Goal: Task Accomplishment & Management: Complete application form

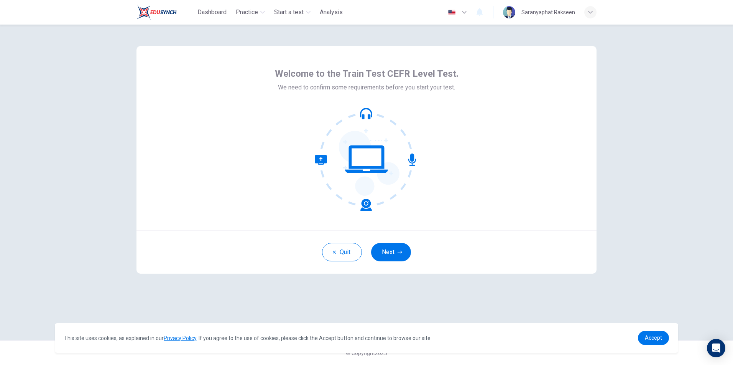
drag, startPoint x: 397, startPoint y: 251, endPoint x: 406, endPoint y: 255, distance: 9.5
click at [397, 251] on button "Next" at bounding box center [391, 252] width 40 height 18
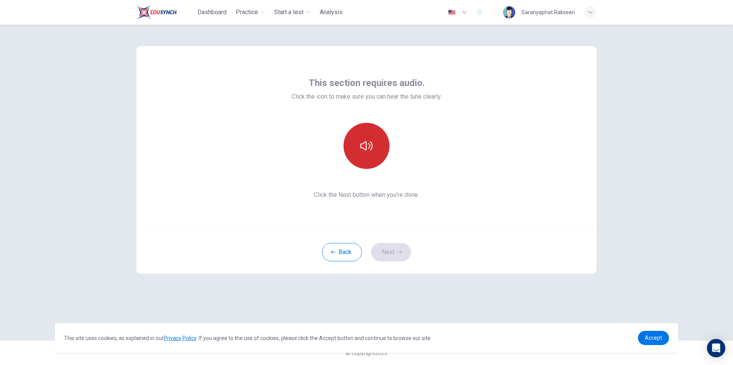
click at [374, 159] on button "button" at bounding box center [367, 146] width 46 height 46
click at [392, 252] on button "Next" at bounding box center [391, 252] width 40 height 18
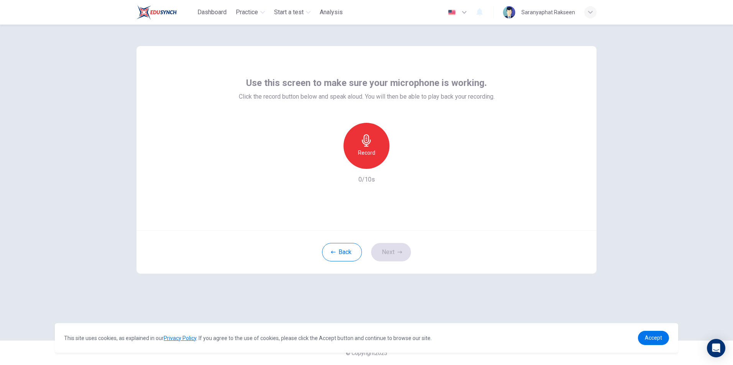
click at [367, 158] on div "Record" at bounding box center [367, 146] width 46 height 46
click at [366, 155] on h6 "Stop" at bounding box center [367, 152] width 12 height 9
click at [404, 163] on icon "button" at bounding box center [402, 162] width 3 height 5
click at [392, 254] on button "Next" at bounding box center [391, 252] width 40 height 18
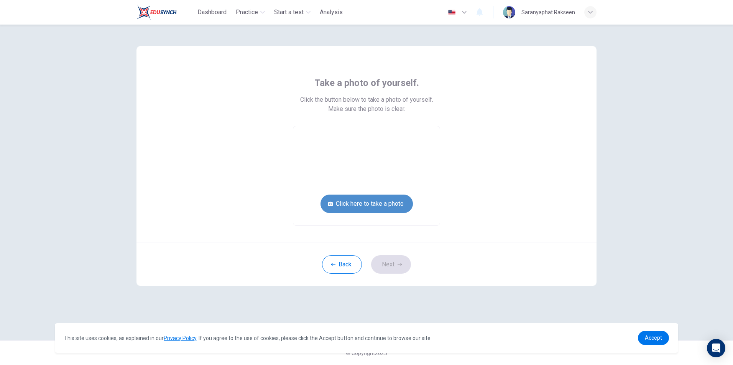
click at [388, 205] on button "Click here to take a photo" at bounding box center [367, 203] width 92 height 18
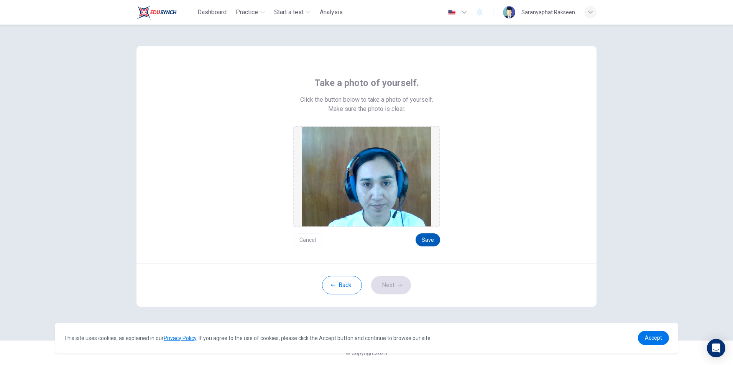
click at [427, 238] on button "Save" at bounding box center [428, 239] width 25 height 13
click at [391, 282] on button "Next" at bounding box center [391, 285] width 40 height 18
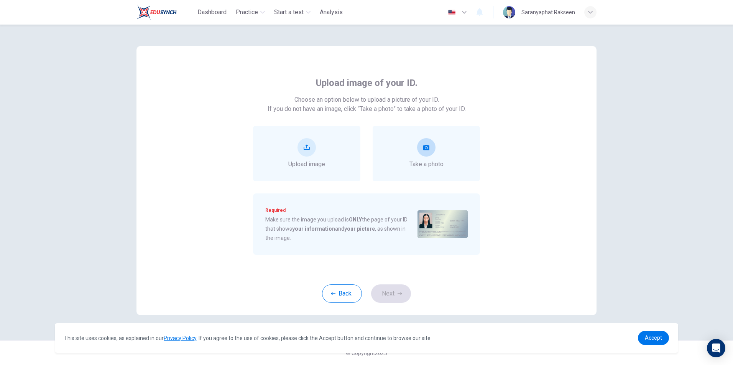
click at [426, 151] on button "take photo" at bounding box center [426, 147] width 18 height 18
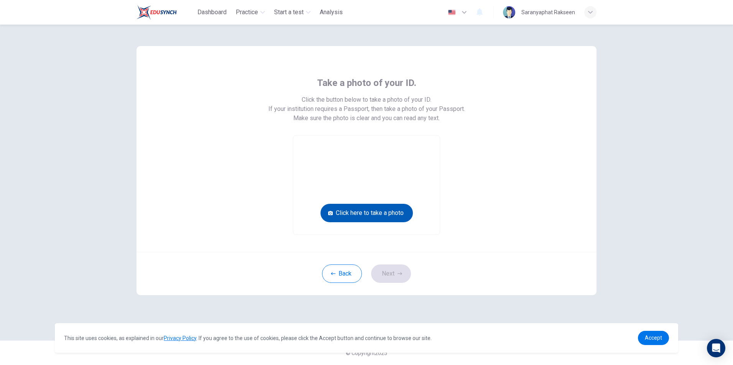
click at [371, 220] on button "Click here to take a photo" at bounding box center [367, 213] width 92 height 18
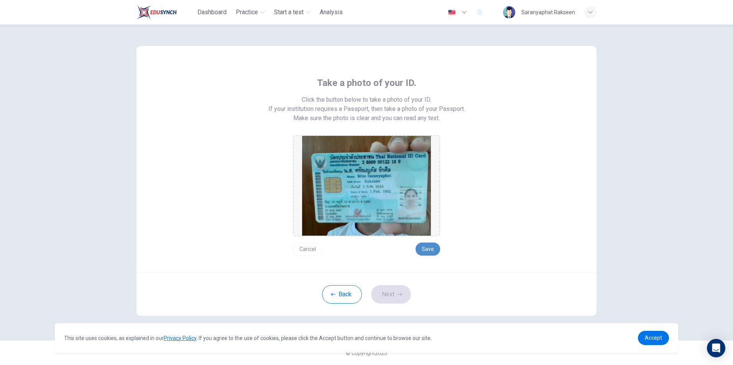
click at [425, 250] on button "Save" at bounding box center [428, 248] width 25 height 13
click at [395, 294] on button "Next" at bounding box center [391, 294] width 40 height 18
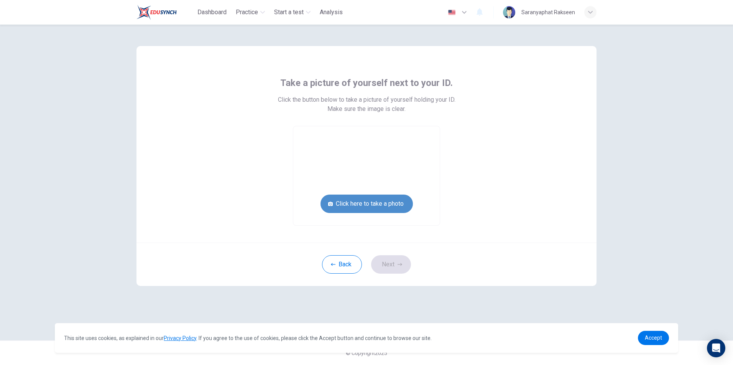
click at [403, 199] on button "Click here to take a photo" at bounding box center [367, 203] width 92 height 18
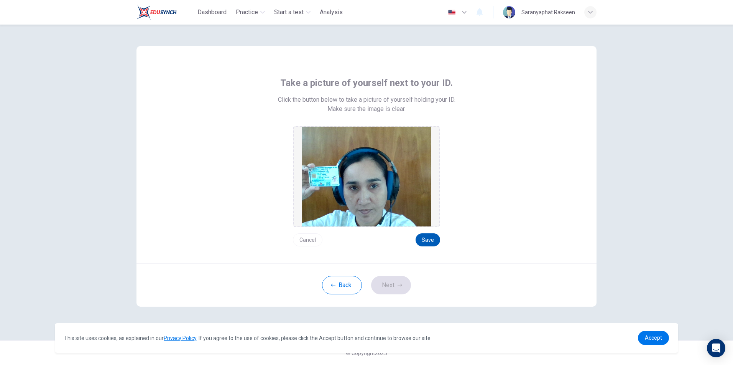
click at [432, 240] on button "Save" at bounding box center [428, 239] width 25 height 13
click at [390, 282] on button "Next" at bounding box center [391, 285] width 40 height 18
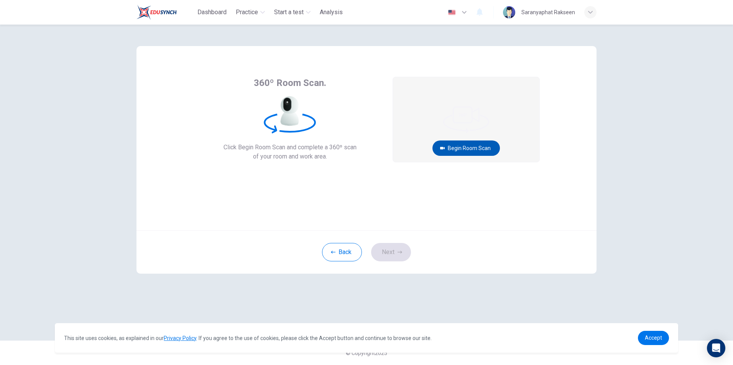
click at [455, 148] on button "Begin Room Scan" at bounding box center [467, 147] width 68 height 15
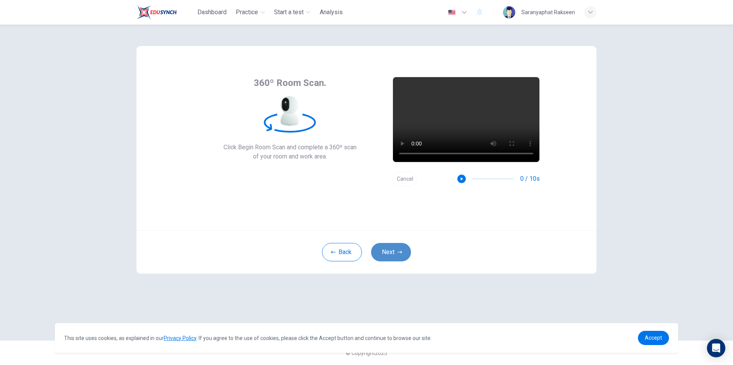
click at [393, 255] on button "Next" at bounding box center [391, 252] width 40 height 18
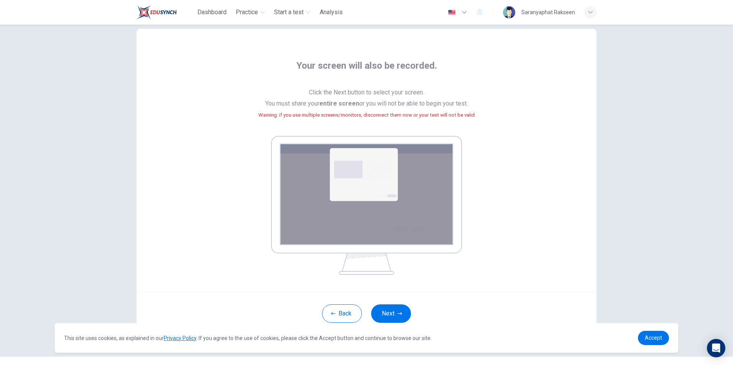
scroll to position [33, 0]
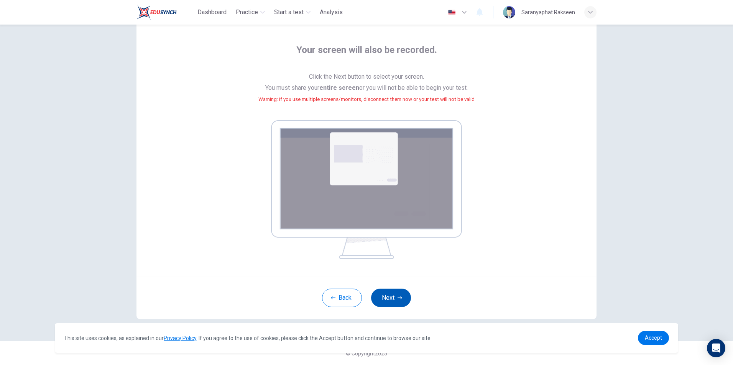
click at [386, 298] on button "Next" at bounding box center [391, 297] width 40 height 18
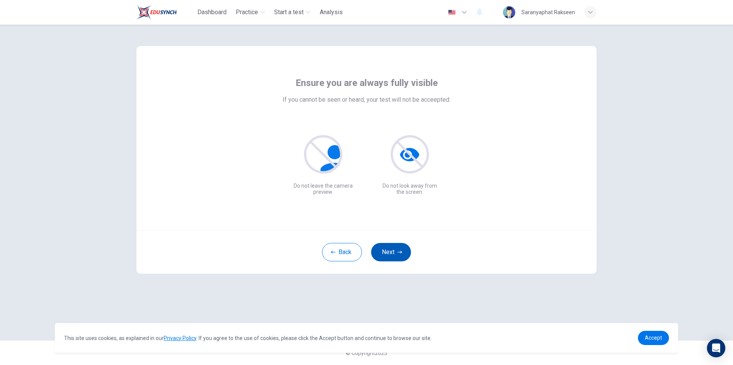
click at [392, 247] on button "Next" at bounding box center [391, 252] width 40 height 18
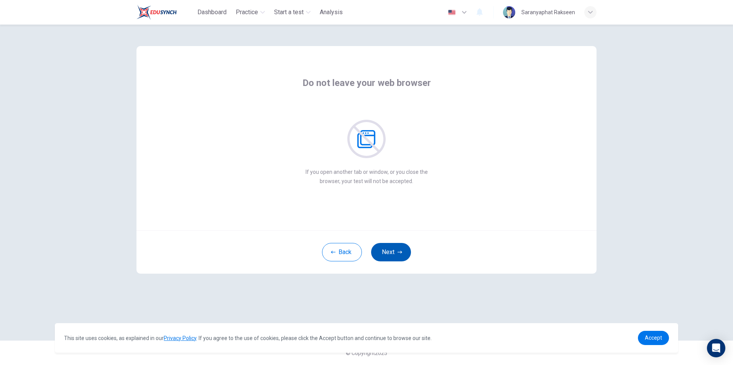
click at [396, 253] on button "Next" at bounding box center [391, 252] width 40 height 18
click at [396, 254] on button "Next" at bounding box center [391, 252] width 40 height 18
click at [392, 253] on button "Next" at bounding box center [391, 252] width 40 height 18
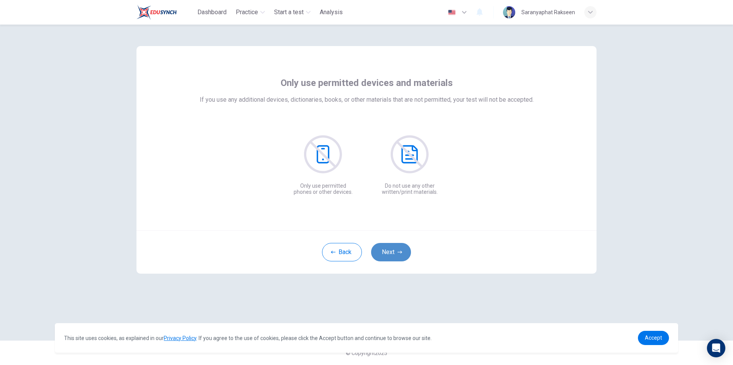
click at [390, 254] on button "Next" at bounding box center [391, 252] width 40 height 18
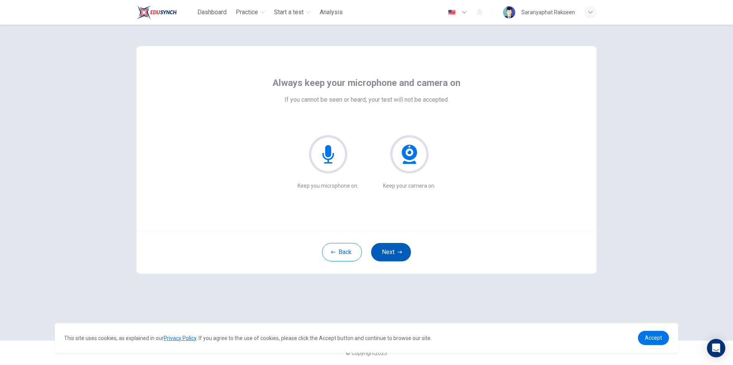
click at [393, 254] on button "Next" at bounding box center [391, 252] width 40 height 18
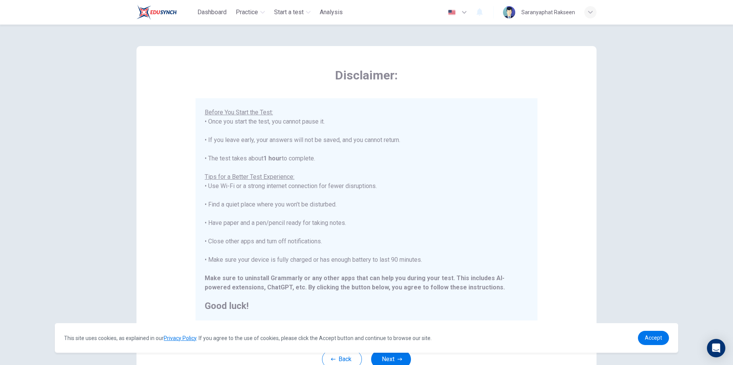
scroll to position [62, 0]
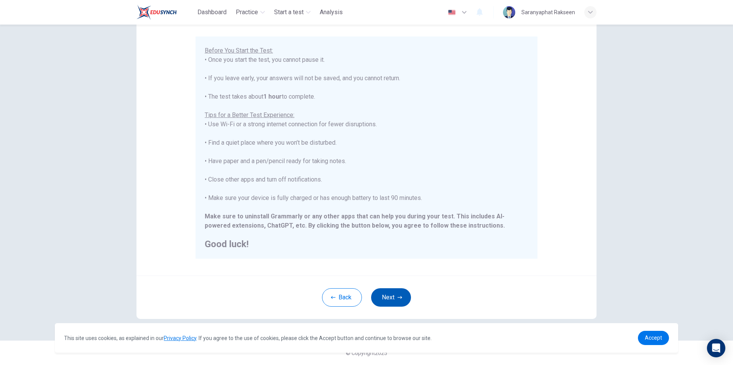
click at [394, 296] on button "Next" at bounding box center [391, 297] width 40 height 18
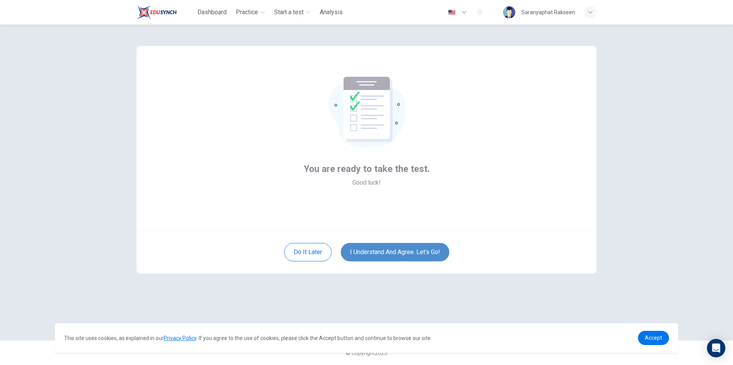
click at [403, 253] on button "I understand and agree. Let’s go!" at bounding box center [395, 252] width 109 height 18
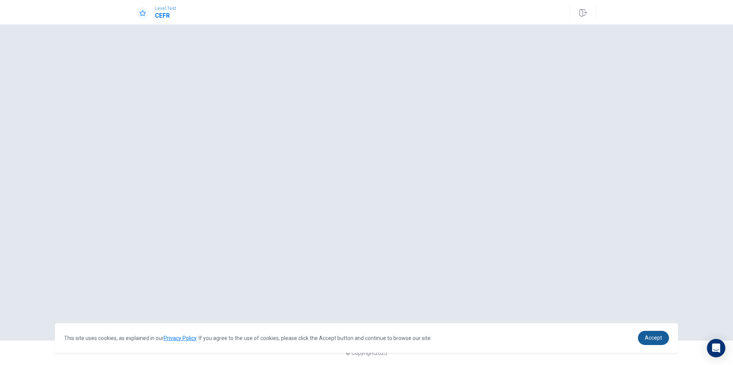
click at [647, 338] on span "Accept" at bounding box center [653, 337] width 17 height 6
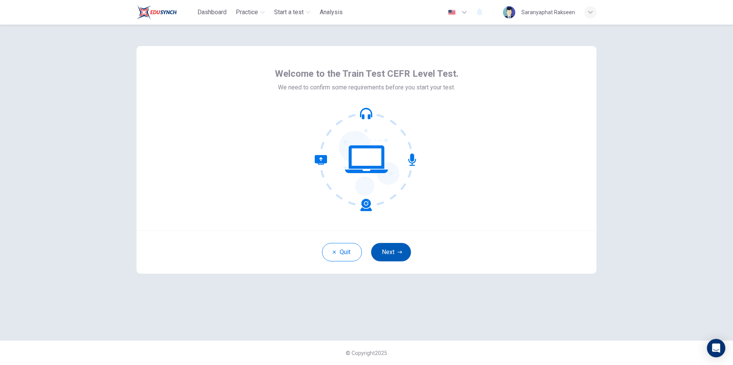
click at [385, 254] on button "Next" at bounding box center [391, 252] width 40 height 18
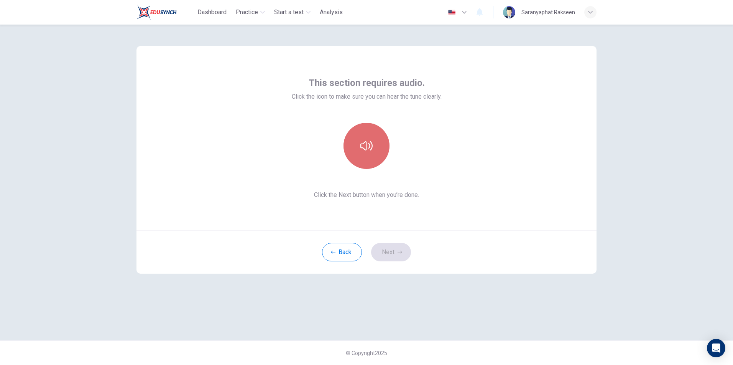
click at [372, 153] on button "button" at bounding box center [367, 146] width 46 height 46
click at [399, 251] on icon "button" at bounding box center [400, 252] width 5 height 5
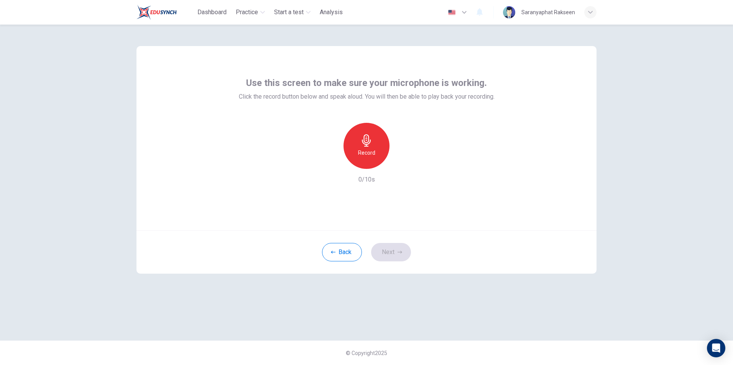
click at [366, 147] on div "Record" at bounding box center [367, 146] width 46 height 46
drag, startPoint x: 377, startPoint y: 161, endPoint x: 373, endPoint y: 152, distance: 10.7
click at [375, 156] on div "Stop" at bounding box center [367, 146] width 46 height 46
click at [405, 165] on icon "button" at bounding box center [402, 163] width 8 height 8
click at [392, 249] on button "Next" at bounding box center [391, 252] width 40 height 18
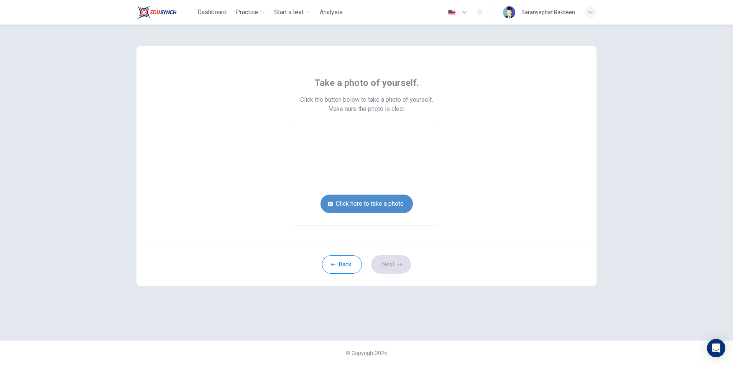
click at [374, 204] on button "Click here to take a photo" at bounding box center [367, 203] width 92 height 18
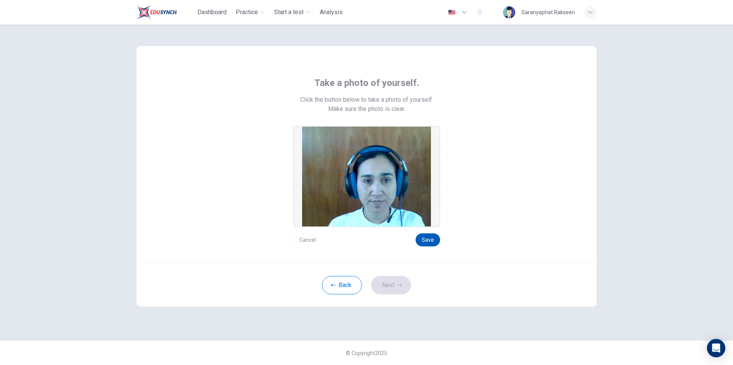
click at [429, 239] on button "Save" at bounding box center [428, 239] width 25 height 13
click at [399, 286] on icon "button" at bounding box center [400, 285] width 5 height 5
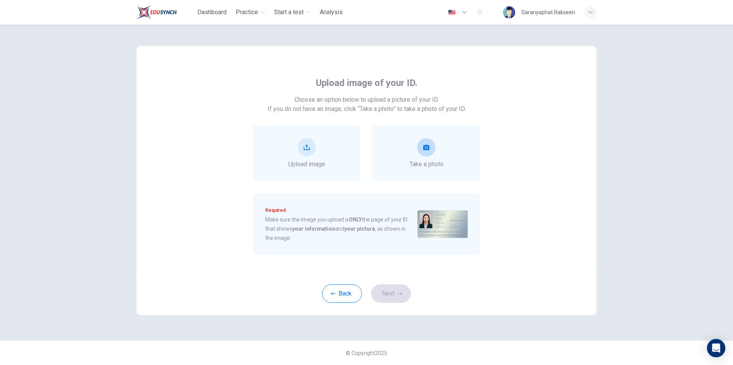
click at [429, 150] on icon "take photo" at bounding box center [426, 147] width 6 height 5
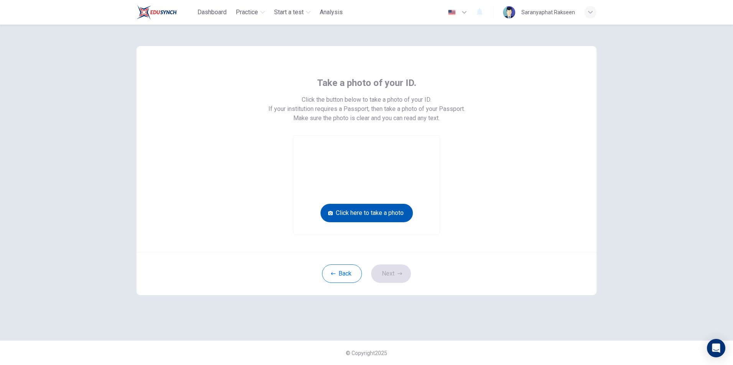
click at [393, 211] on button "Click here to take a photo" at bounding box center [367, 213] width 92 height 18
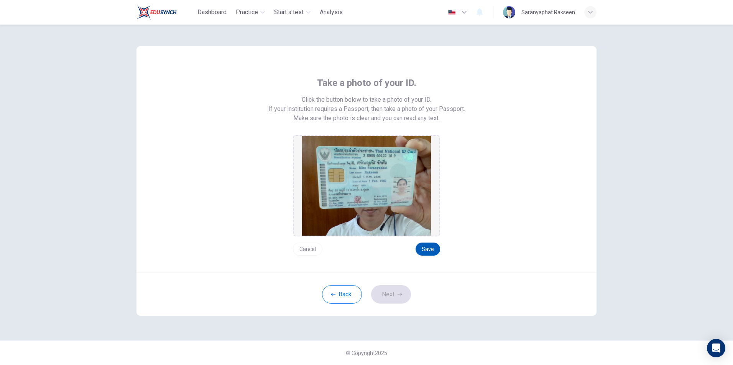
click at [431, 250] on button "Save" at bounding box center [428, 248] width 25 height 13
click at [397, 297] on button "Next" at bounding box center [391, 294] width 40 height 18
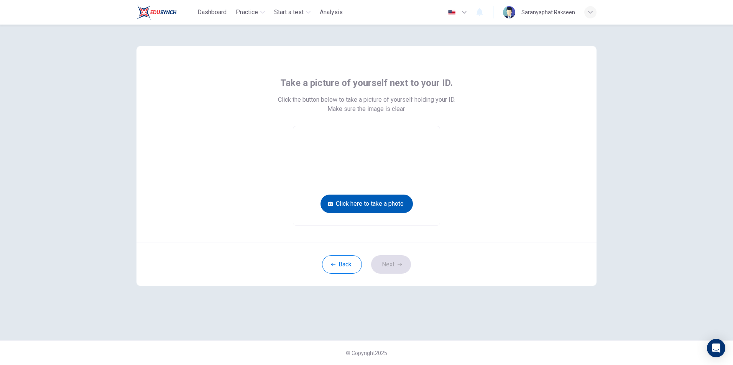
click at [385, 208] on button "Click here to take a photo" at bounding box center [367, 203] width 92 height 18
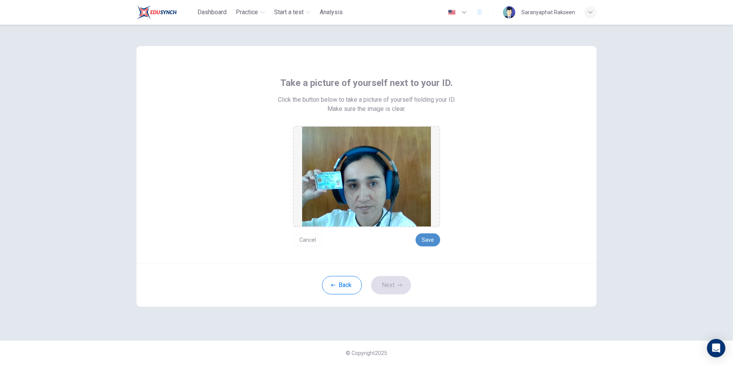
click at [426, 239] on button "Save" at bounding box center [428, 239] width 25 height 13
click at [390, 284] on button "Next" at bounding box center [391, 285] width 40 height 18
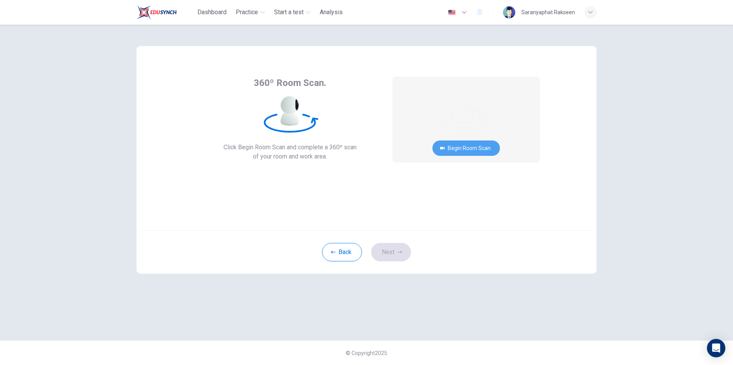
drag, startPoint x: 468, startPoint y: 145, endPoint x: 469, endPoint y: 168, distance: 23.0
click at [468, 145] on button "Begin Room Scan" at bounding box center [467, 147] width 68 height 15
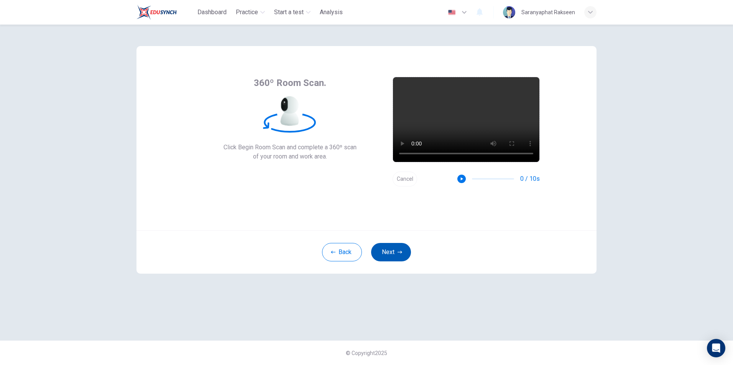
click at [393, 253] on button "Next" at bounding box center [391, 252] width 40 height 18
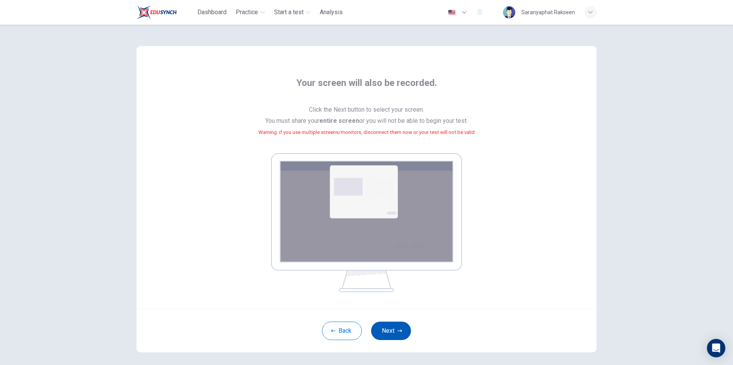
click at [386, 328] on button "Next" at bounding box center [391, 330] width 40 height 18
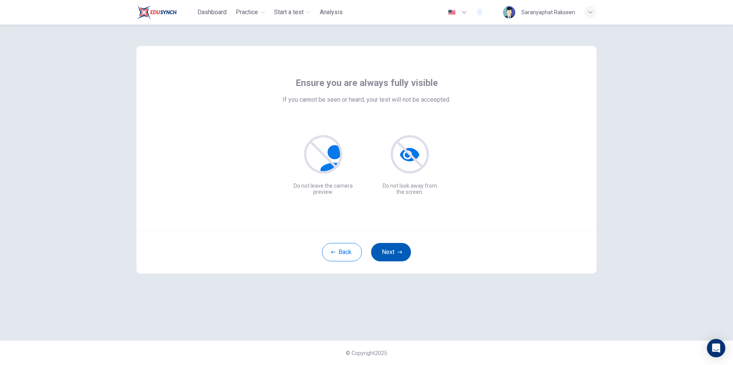
click at [395, 250] on button "Next" at bounding box center [391, 252] width 40 height 18
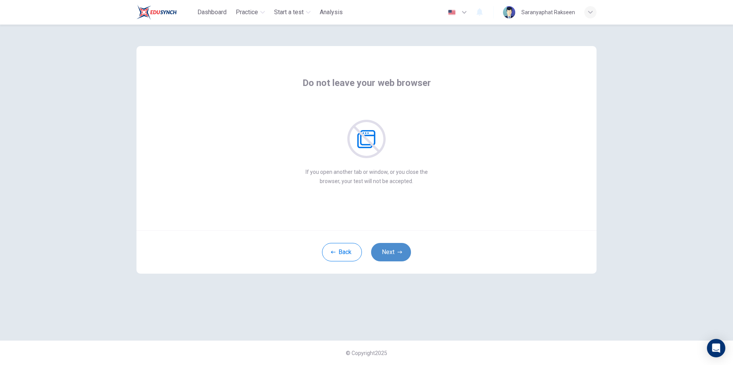
click at [398, 253] on icon "button" at bounding box center [400, 252] width 5 height 5
click at [392, 254] on button "Next" at bounding box center [391, 252] width 40 height 18
click at [395, 253] on button "Next" at bounding box center [391, 252] width 40 height 18
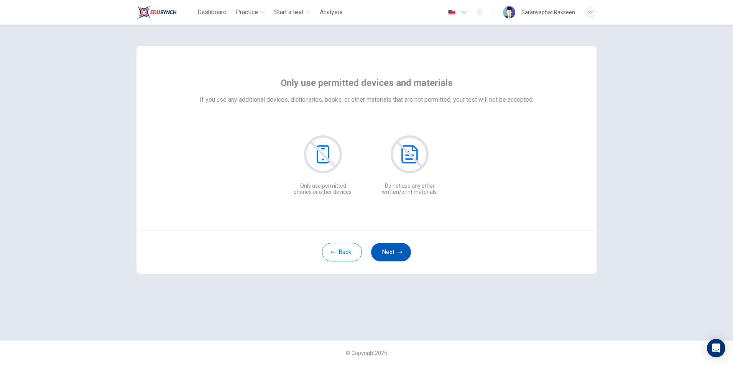
click at [393, 253] on button "Next" at bounding box center [391, 252] width 40 height 18
click at [393, 251] on button "Next" at bounding box center [391, 252] width 40 height 18
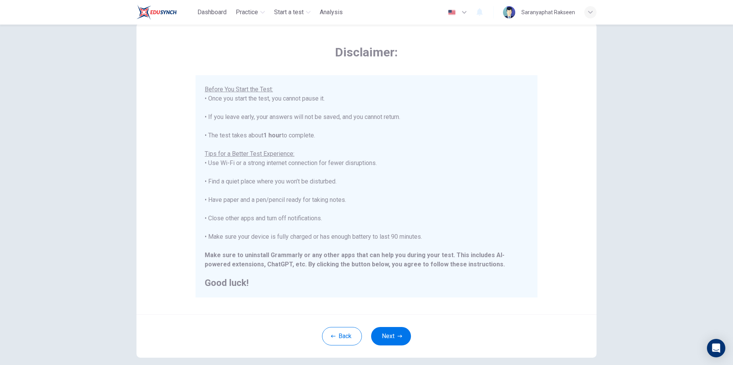
scroll to position [62, 0]
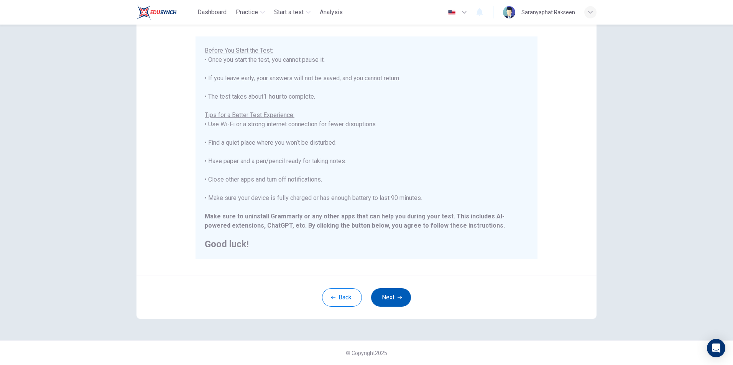
click at [395, 295] on button "Next" at bounding box center [391, 297] width 40 height 18
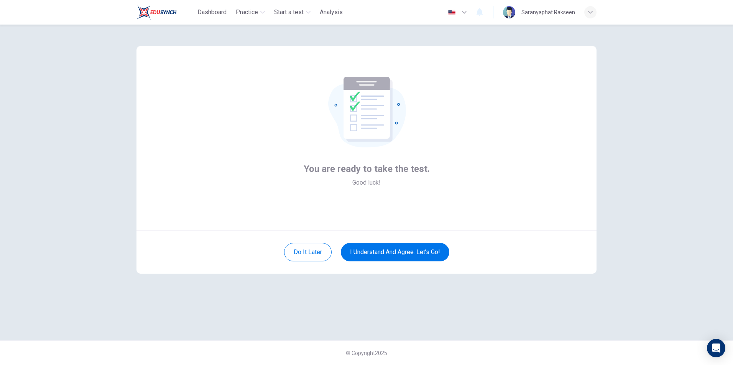
scroll to position [0, 0]
click at [397, 254] on button "I understand and agree. Let’s go!" at bounding box center [395, 252] width 109 height 18
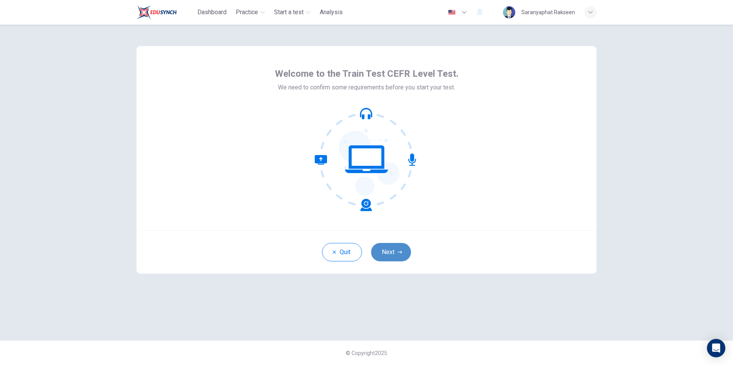
click at [392, 252] on button "Next" at bounding box center [391, 252] width 40 height 18
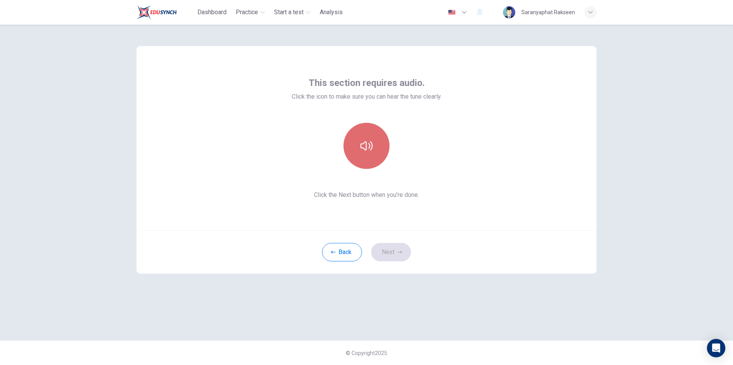
click at [379, 151] on button "button" at bounding box center [367, 146] width 46 height 46
click at [394, 250] on button "Next" at bounding box center [391, 252] width 40 height 18
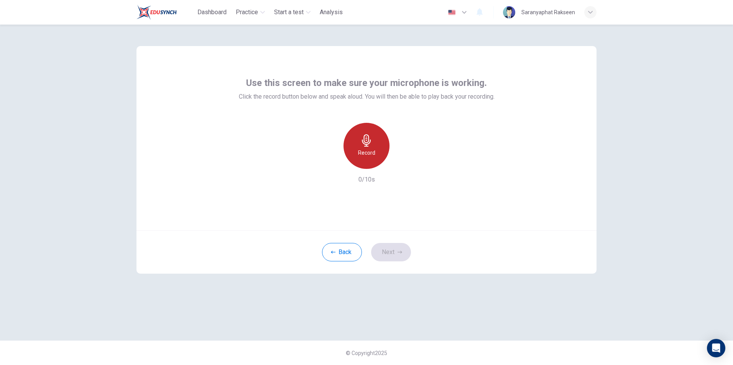
click at [375, 155] on div "Record" at bounding box center [367, 146] width 46 height 46
click at [374, 156] on div "Stop" at bounding box center [367, 146] width 46 height 46
click at [394, 254] on button "Next" at bounding box center [391, 252] width 40 height 18
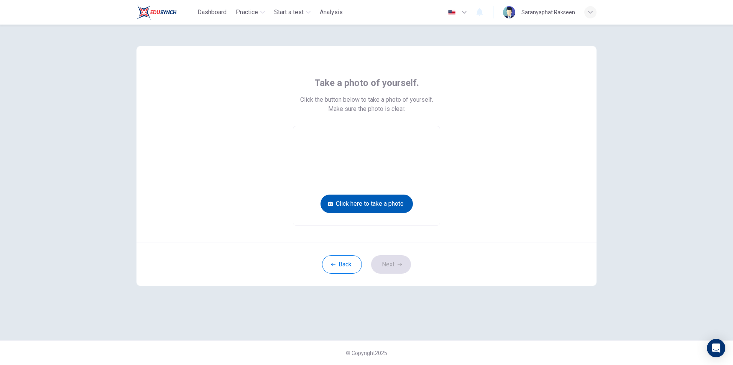
click at [377, 206] on button "Click here to take a photo" at bounding box center [367, 203] width 92 height 18
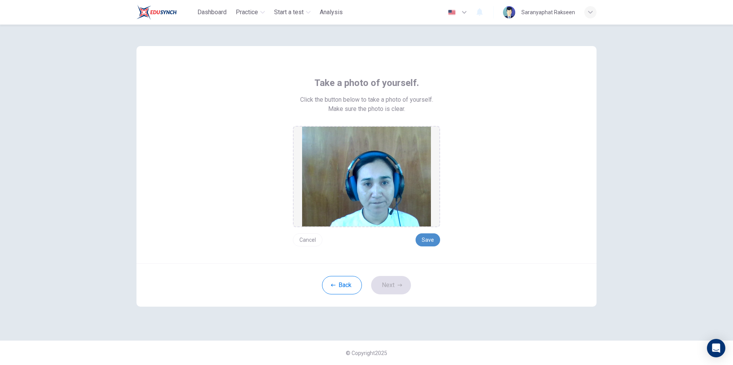
click at [424, 239] on button "Save" at bounding box center [428, 239] width 25 height 13
click at [395, 283] on button "Next" at bounding box center [391, 285] width 40 height 18
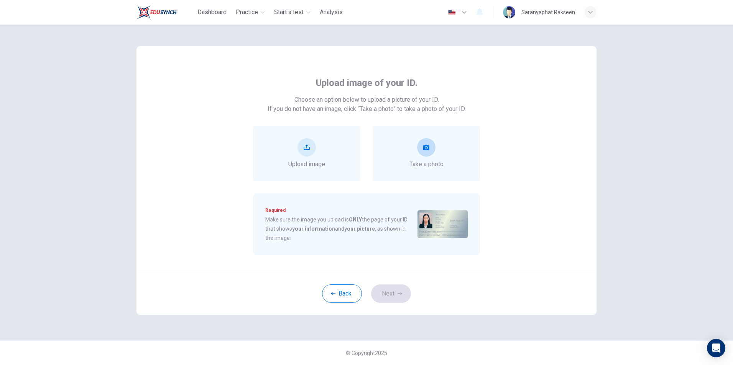
click at [425, 147] on icon "take photo" at bounding box center [426, 147] width 6 height 6
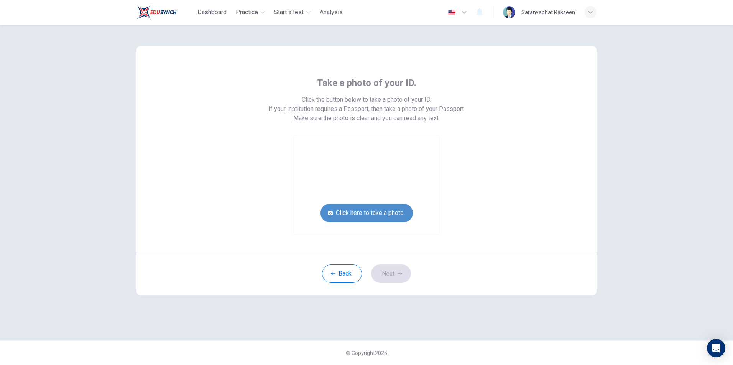
click at [380, 214] on button "Click here to take a photo" at bounding box center [367, 213] width 92 height 18
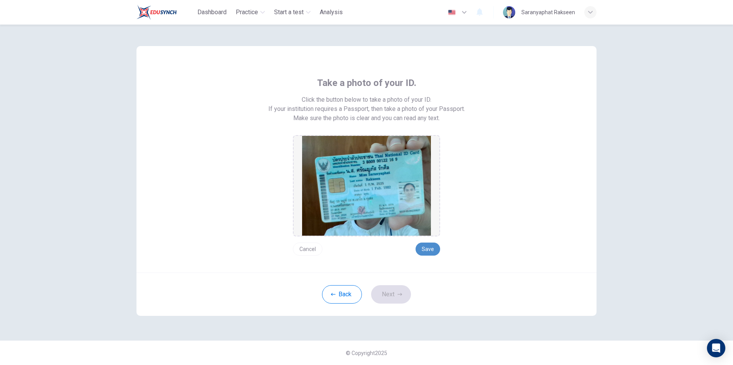
click at [434, 247] on button "Save" at bounding box center [428, 248] width 25 height 13
drag, startPoint x: 392, startPoint y: 297, endPoint x: 406, endPoint y: 298, distance: 14.7
click at [392, 296] on button "Next" at bounding box center [391, 294] width 40 height 18
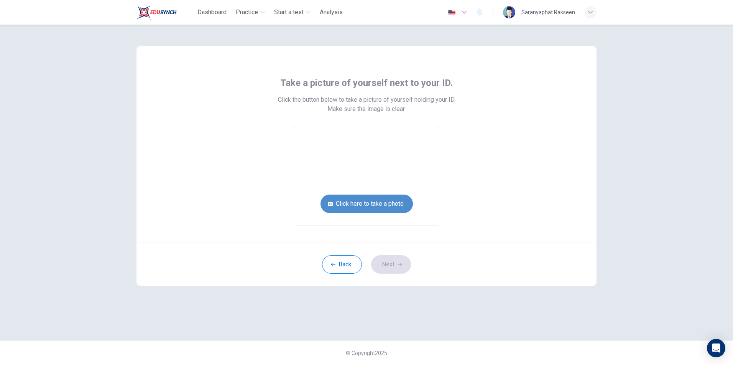
click at [366, 205] on button "Click here to take a photo" at bounding box center [367, 203] width 92 height 18
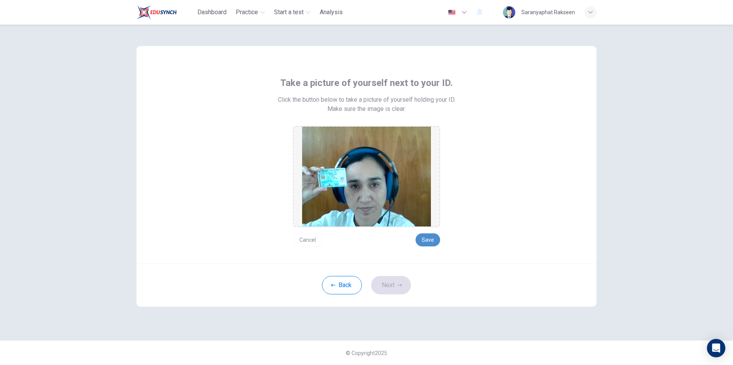
click at [427, 239] on button "Save" at bounding box center [428, 239] width 25 height 13
click at [399, 288] on button "Next" at bounding box center [391, 285] width 40 height 18
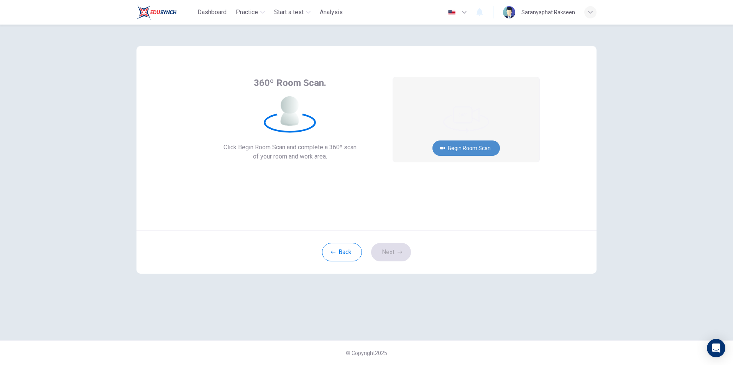
click at [474, 148] on button "Begin Room Scan" at bounding box center [467, 147] width 68 height 15
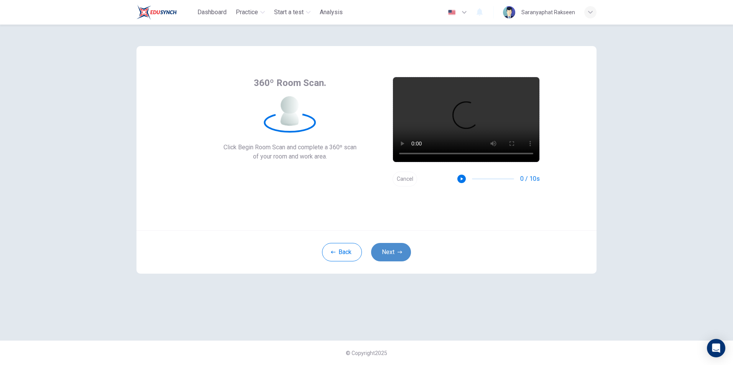
click at [385, 252] on button "Next" at bounding box center [391, 252] width 40 height 18
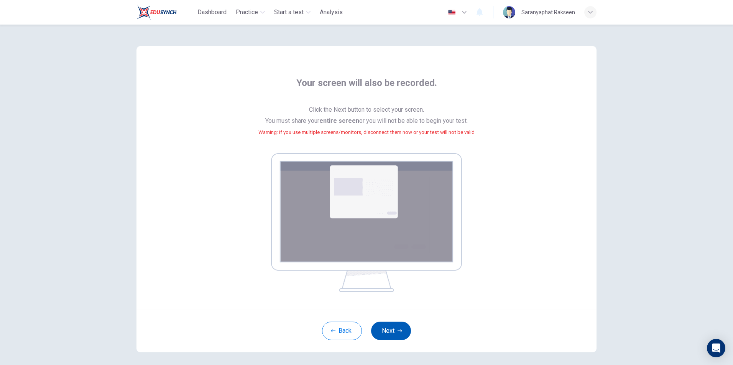
click at [392, 328] on button "Next" at bounding box center [391, 330] width 40 height 18
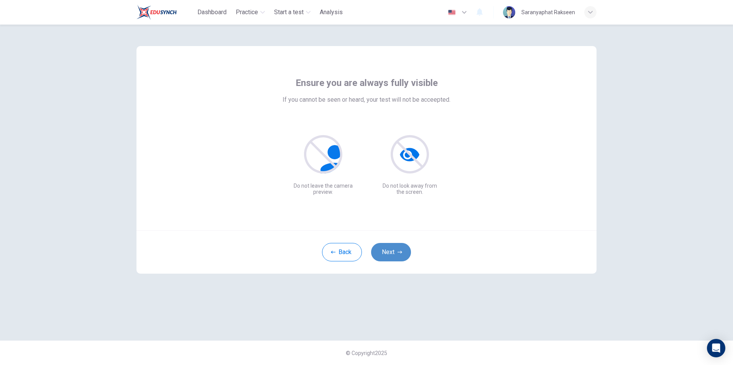
click at [395, 251] on button "Next" at bounding box center [391, 252] width 40 height 18
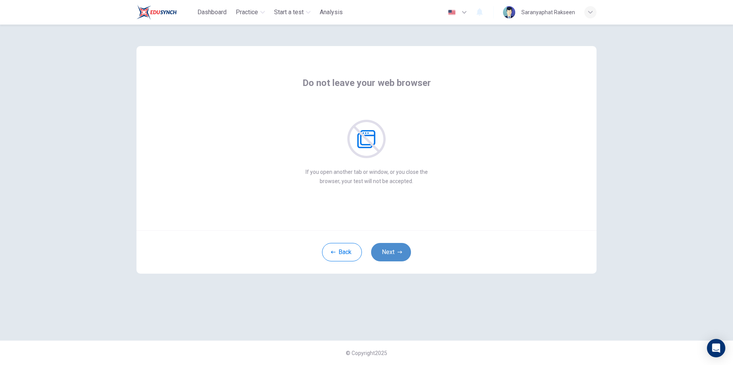
click at [392, 253] on button "Next" at bounding box center [391, 252] width 40 height 18
click at [394, 253] on button "Next" at bounding box center [391, 252] width 40 height 18
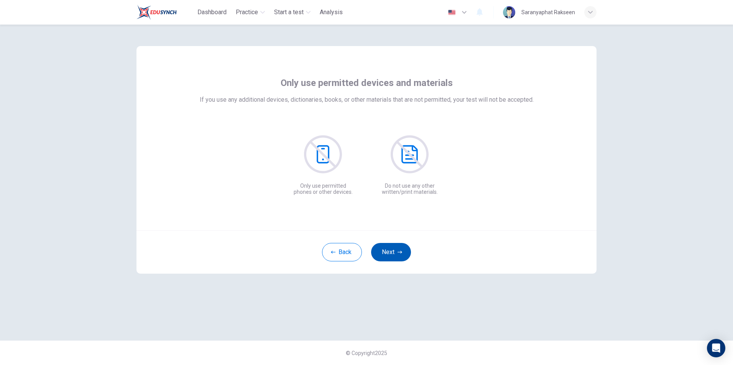
click at [394, 253] on button "Next" at bounding box center [391, 252] width 40 height 18
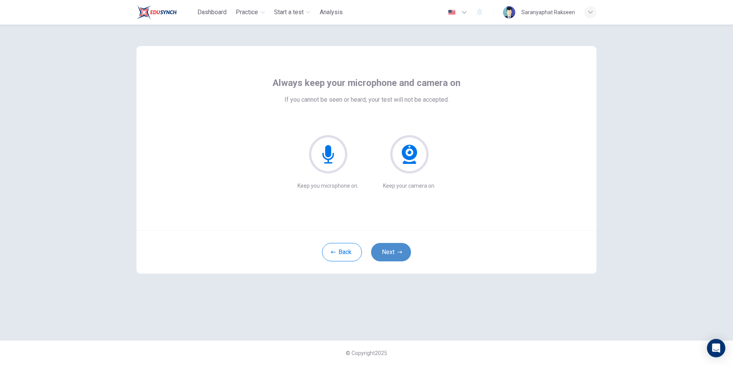
click at [394, 253] on button "Next" at bounding box center [391, 252] width 40 height 18
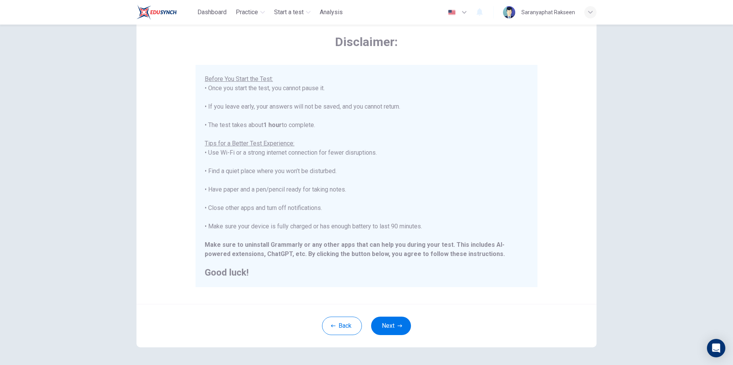
scroll to position [62, 0]
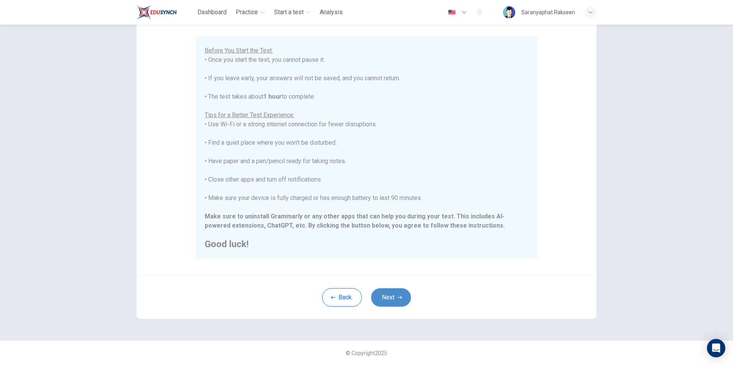
click at [389, 296] on button "Next" at bounding box center [391, 297] width 40 height 18
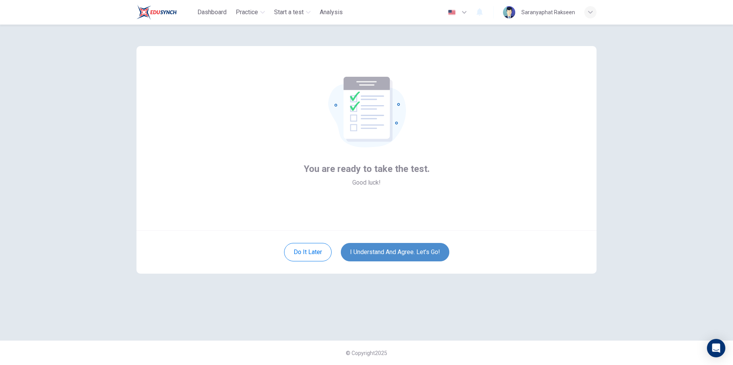
click at [402, 255] on button "I understand and agree. Let’s go!" at bounding box center [395, 252] width 109 height 18
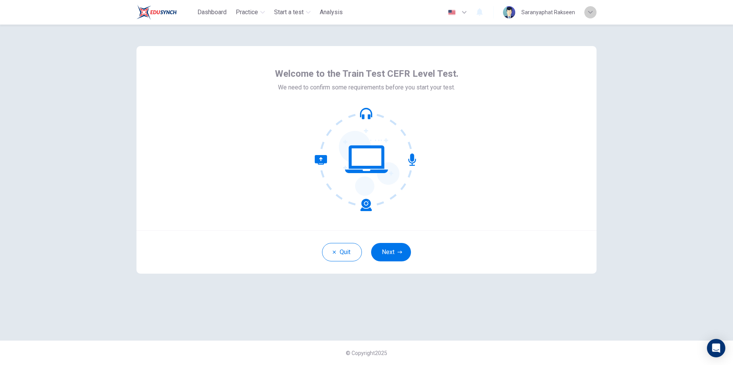
click at [589, 14] on icon "button" at bounding box center [590, 12] width 5 height 5
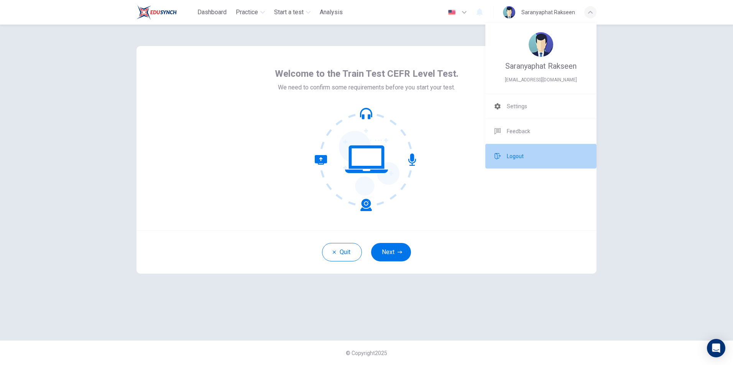
click at [518, 156] on span "Logout" at bounding box center [515, 156] width 17 height 9
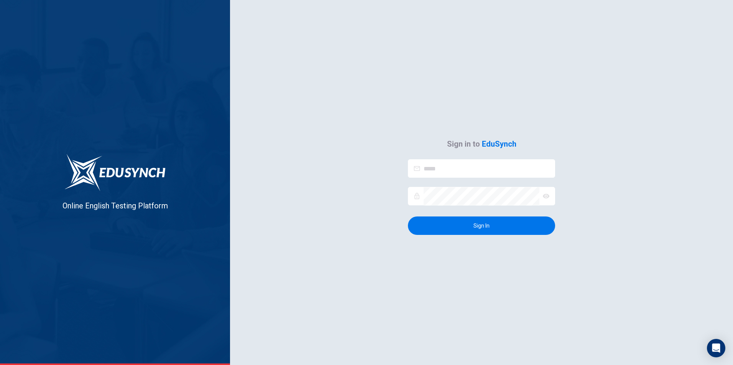
type input "**********"
